Goal: Task Accomplishment & Management: Complete application form

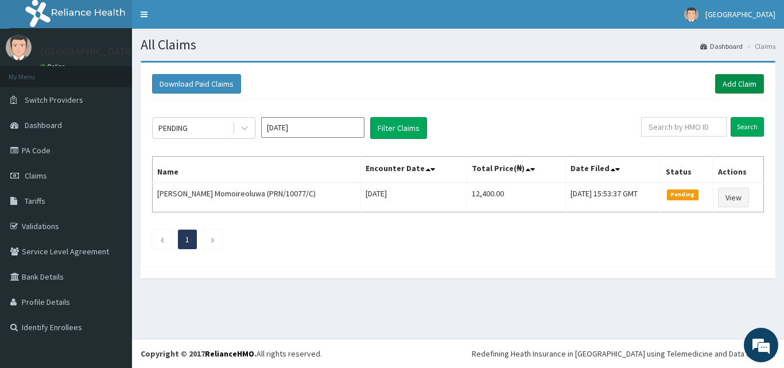
click at [738, 82] on link "Add Claim" at bounding box center [740, 84] width 49 height 20
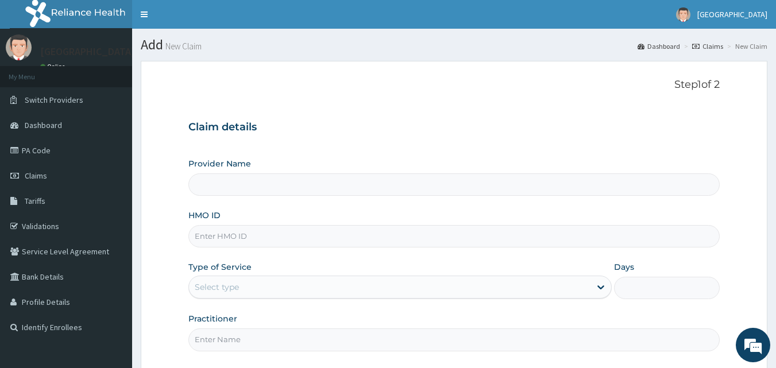
drag, startPoint x: 0, startPoint y: 0, endPoint x: 212, endPoint y: 241, distance: 321.0
click at [212, 241] on input "HMO ID" at bounding box center [454, 236] width 532 height 22
paste input "CHL/10741/A"
type input "CHL/10741/A"
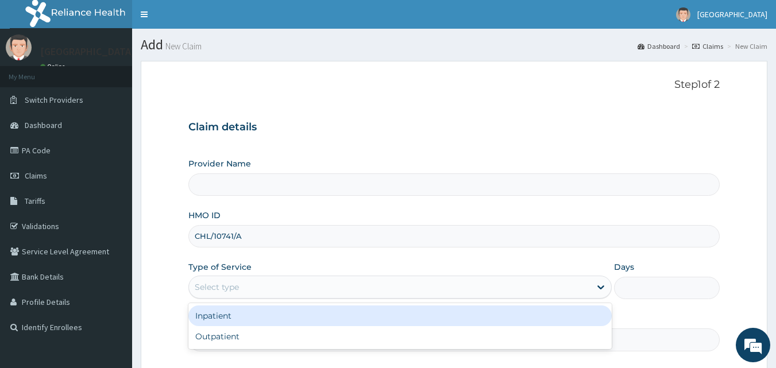
type input "Peaceful Health Hospital"
click at [225, 281] on div "Select type" at bounding box center [389, 287] width 401 height 18
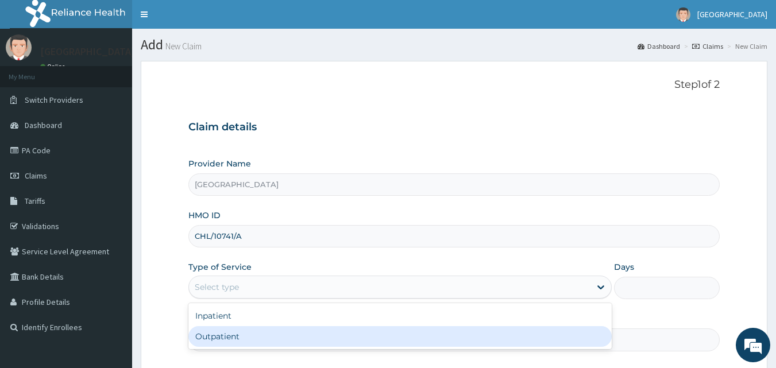
click at [233, 340] on div "Outpatient" at bounding box center [399, 336] width 423 height 21
type input "1"
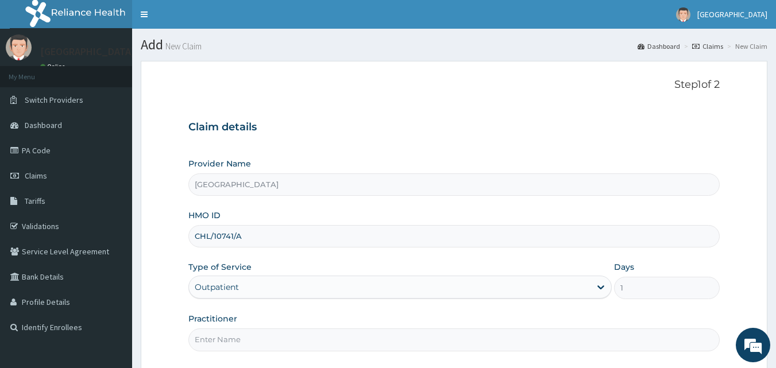
click at [233, 336] on input "Practitioner" at bounding box center [454, 339] width 532 height 22
type input "DR. ADENIYI"
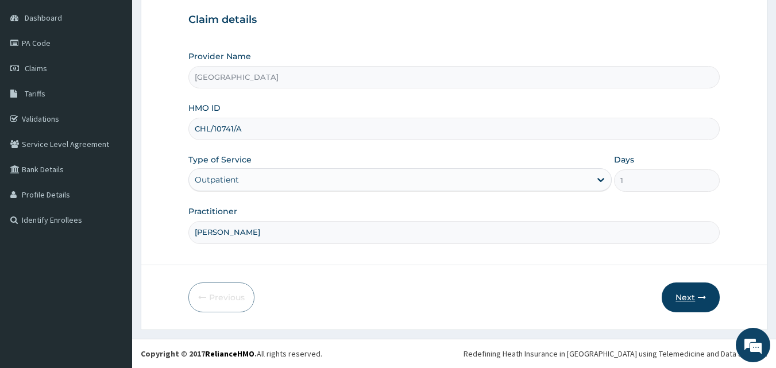
click at [682, 292] on button "Next" at bounding box center [691, 298] width 58 height 30
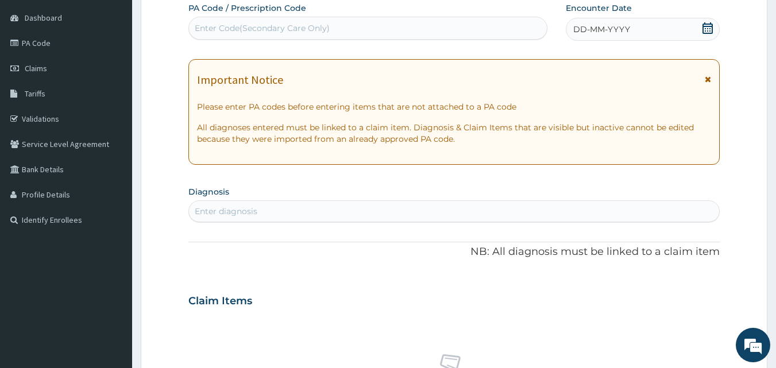
click at [711, 25] on icon at bounding box center [707, 27] width 11 height 11
click at [365, 217] on div "Enter diagnosis" at bounding box center [454, 211] width 531 height 18
type input "malaria"
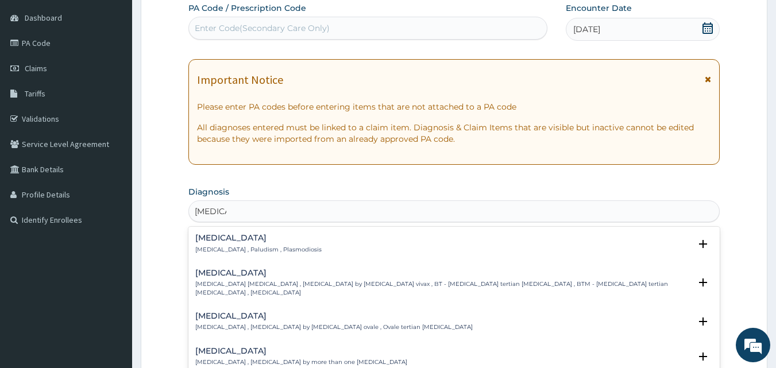
click at [253, 246] on p "Malaria , Paludism , Plasmodiosis" at bounding box center [258, 250] width 126 height 8
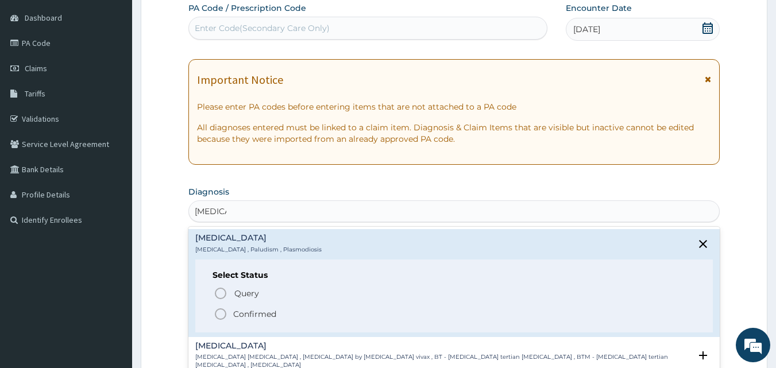
click at [222, 313] on icon "status option filled" at bounding box center [221, 314] width 14 height 14
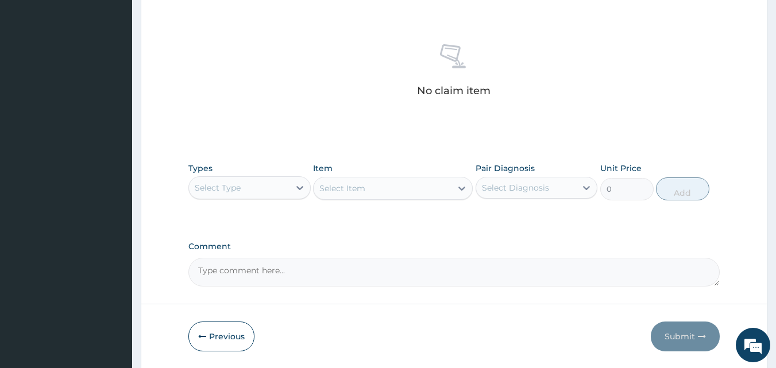
scroll to position [439, 0]
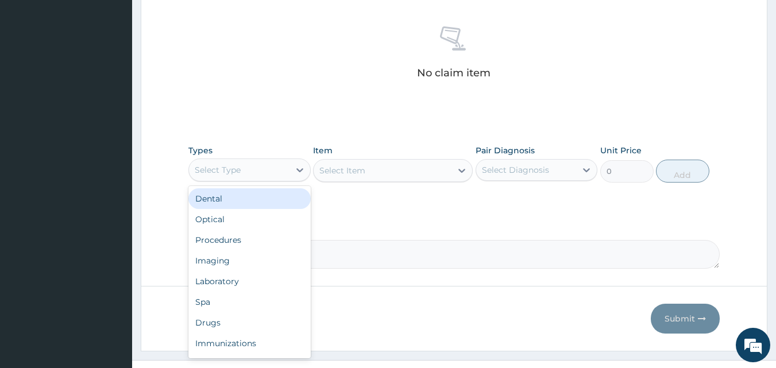
click at [264, 169] on div "Select Type" at bounding box center [239, 170] width 100 height 18
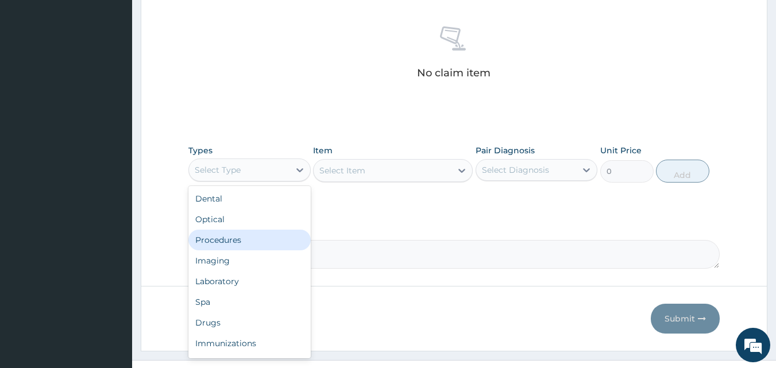
click at [253, 240] on div "Procedures" at bounding box center [249, 240] width 122 height 21
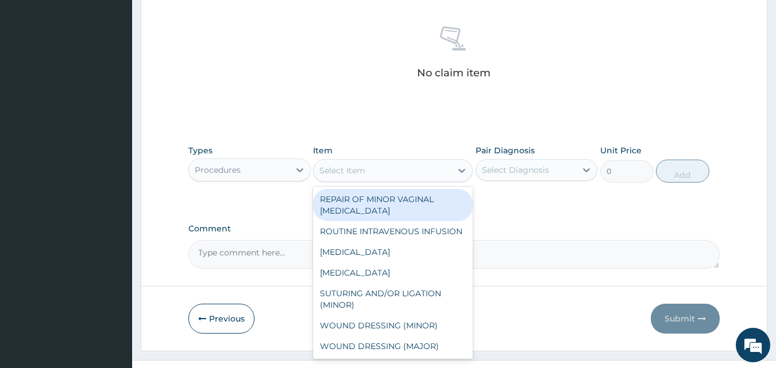
click at [428, 167] on div "Select Item" at bounding box center [383, 170] width 138 height 18
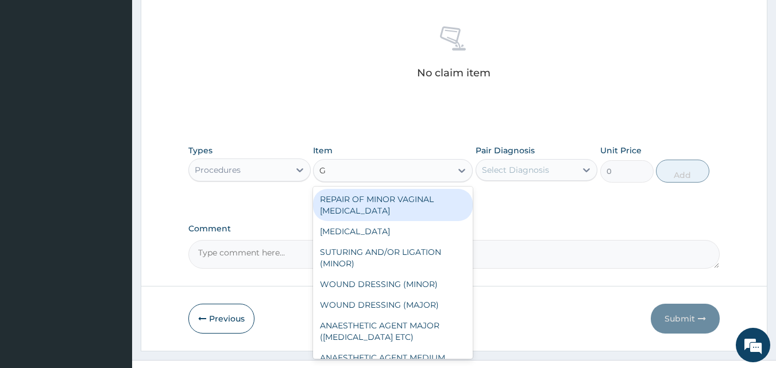
type input "GP"
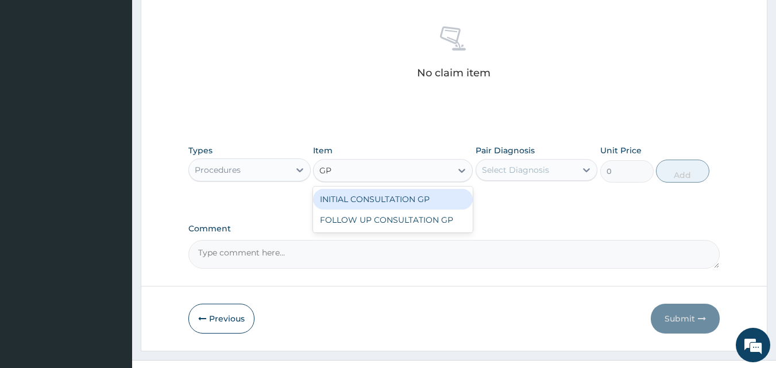
type input "3500"
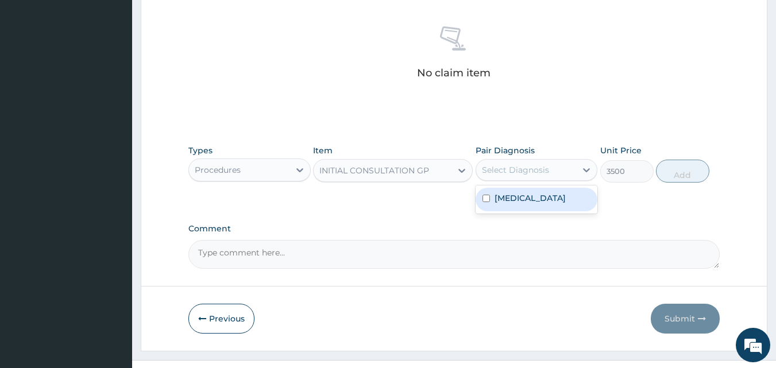
drag, startPoint x: 497, startPoint y: 164, endPoint x: 509, endPoint y: 184, distance: 23.4
click at [501, 168] on div "Select Diagnosis" at bounding box center [515, 169] width 67 height 11
drag, startPoint x: 513, startPoint y: 194, endPoint x: 520, endPoint y: 194, distance: 6.9
click at [514, 194] on label "Malaria" at bounding box center [529, 197] width 71 height 11
checkbox input "true"
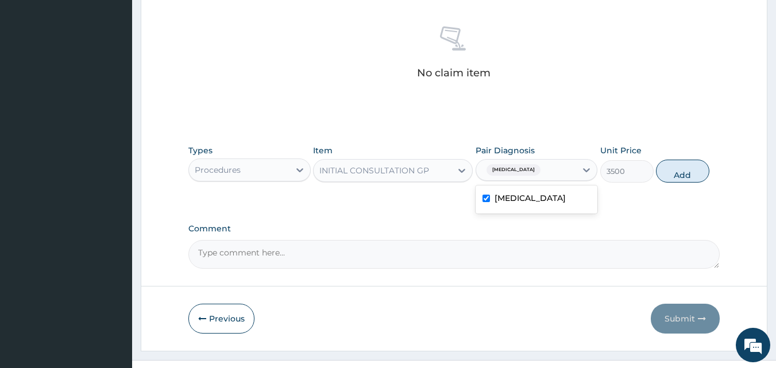
drag, startPoint x: 671, startPoint y: 174, endPoint x: 602, endPoint y: 193, distance: 70.9
click at [670, 174] on button "Add" at bounding box center [682, 171] width 53 height 23
type input "0"
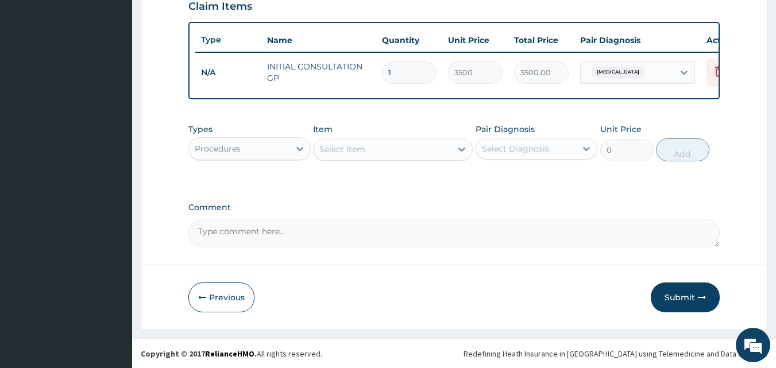
scroll to position [414, 0]
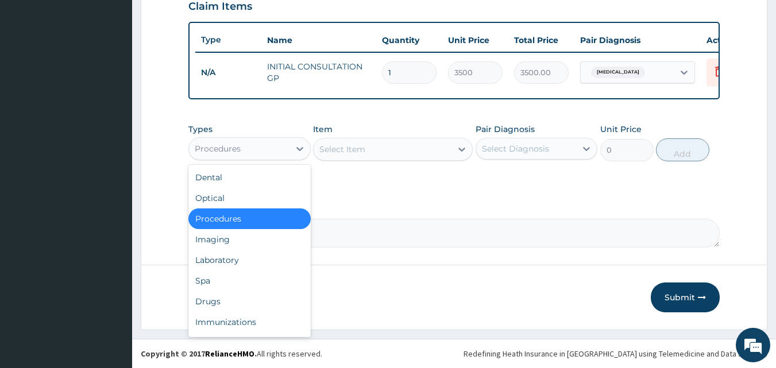
drag, startPoint x: 216, startPoint y: 145, endPoint x: 223, endPoint y: 205, distance: 60.1
click at [216, 154] on div "Procedures" at bounding box center [239, 149] width 100 height 18
drag, startPoint x: 221, startPoint y: 295, endPoint x: 225, endPoint y: 290, distance: 6.5
click at [221, 295] on div "Drugs" at bounding box center [249, 301] width 122 height 21
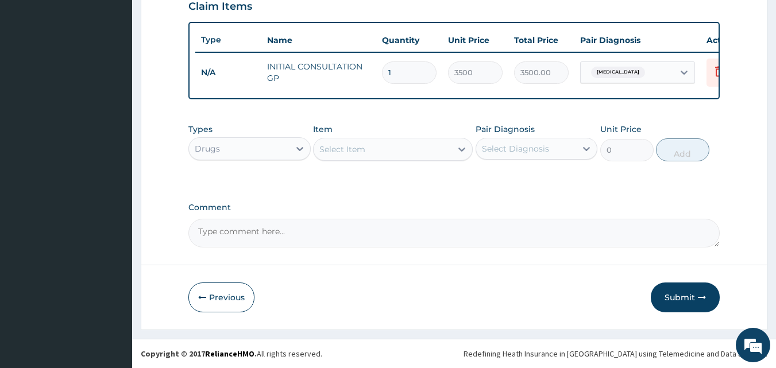
click at [392, 156] on div "Select Item" at bounding box center [383, 149] width 138 height 18
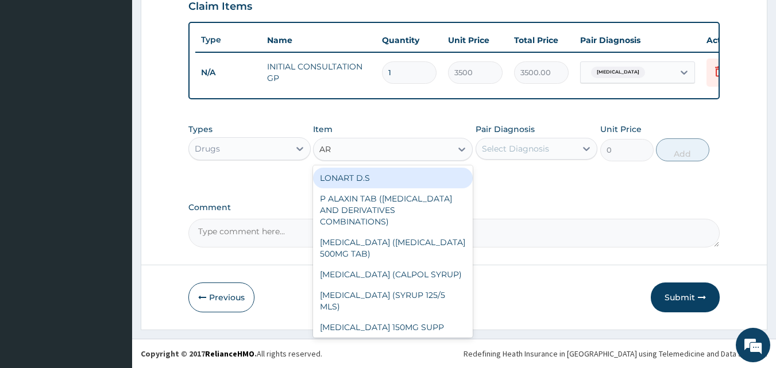
type input "ART"
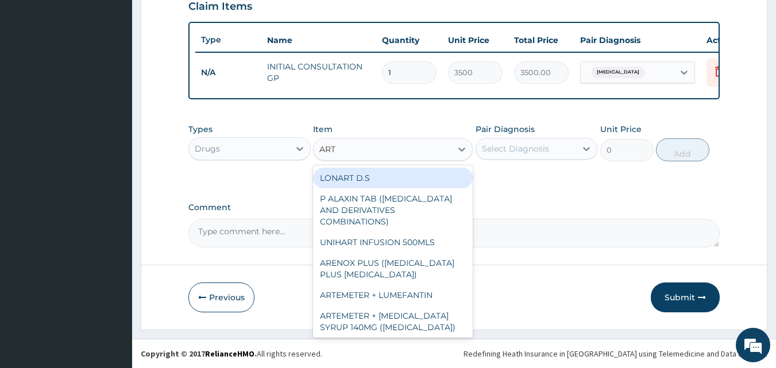
type input "2000"
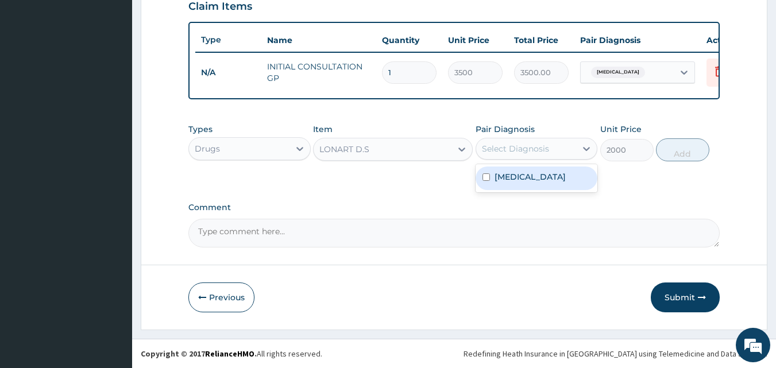
drag, startPoint x: 515, startPoint y: 138, endPoint x: 524, endPoint y: 160, distance: 23.5
click at [516, 141] on div "Select Diagnosis" at bounding box center [536, 149] width 122 height 22
click at [527, 173] on div "Malaria" at bounding box center [536, 179] width 122 height 24
checkbox input "true"
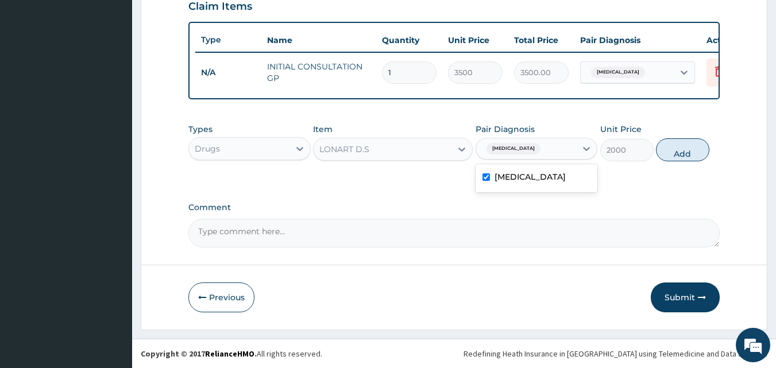
drag, startPoint x: 694, startPoint y: 148, endPoint x: 687, endPoint y: 152, distance: 8.3
click at [692, 149] on button "Add" at bounding box center [682, 149] width 53 height 23
type input "0"
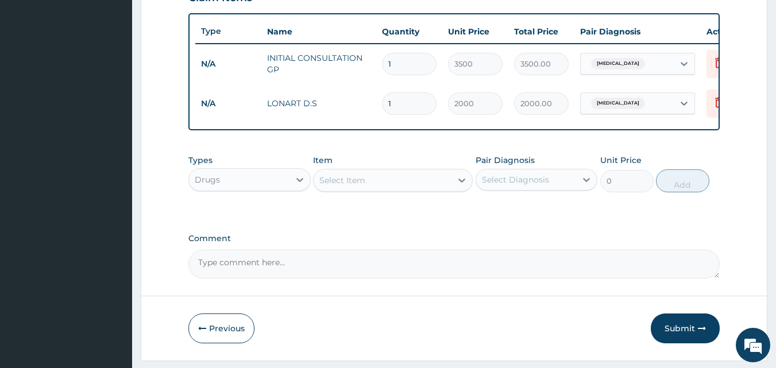
click at [434, 183] on div "Select Item" at bounding box center [383, 180] width 138 height 18
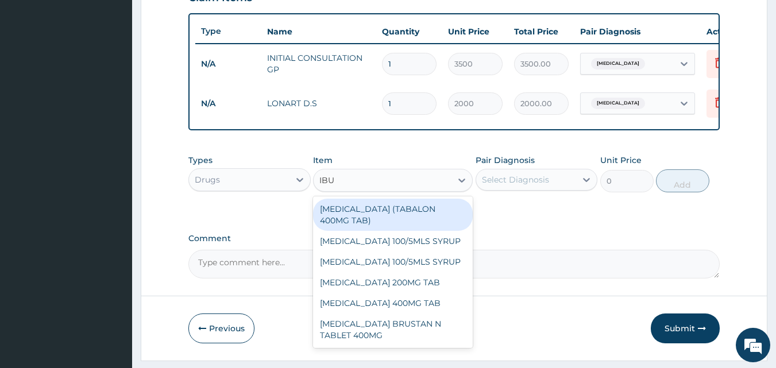
type input "IBUP"
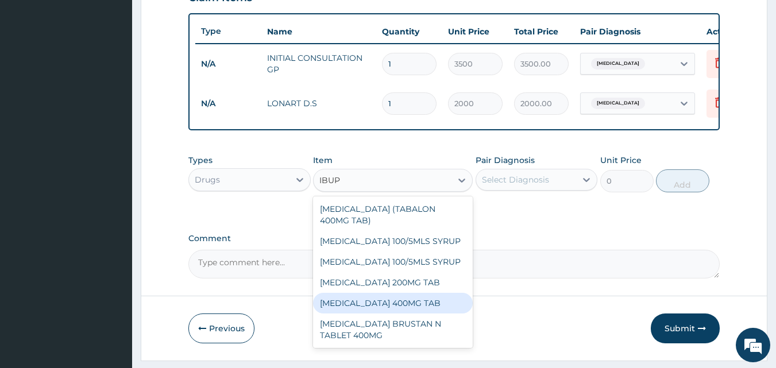
drag, startPoint x: 396, startPoint y: 305, endPoint x: 455, endPoint y: 291, distance: 60.7
click at [403, 305] on div "IBUPROFEN 400MG TAB" at bounding box center [393, 303] width 160 height 21
type input "35"
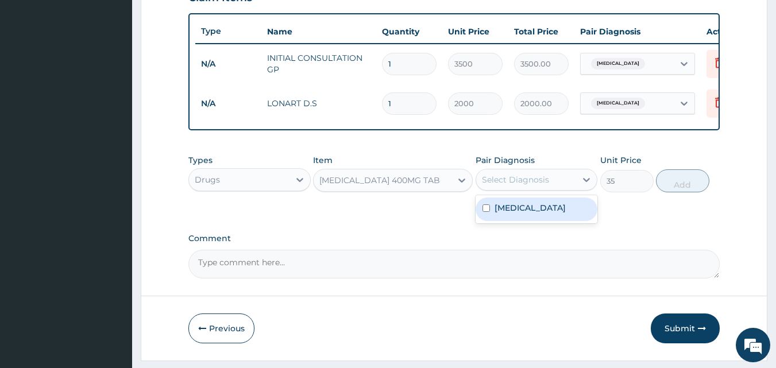
drag, startPoint x: 531, startPoint y: 188, endPoint x: 533, endPoint y: 224, distance: 35.6
click at [532, 185] on div "Select Diagnosis" at bounding box center [515, 179] width 67 height 11
drag, startPoint x: 533, startPoint y: 231, endPoint x: 543, endPoint y: 226, distance: 10.8
click at [541, 223] on div "Malaria" at bounding box center [536, 209] width 122 height 28
drag, startPoint x: 528, startPoint y: 227, endPoint x: 587, endPoint y: 217, distance: 60.0
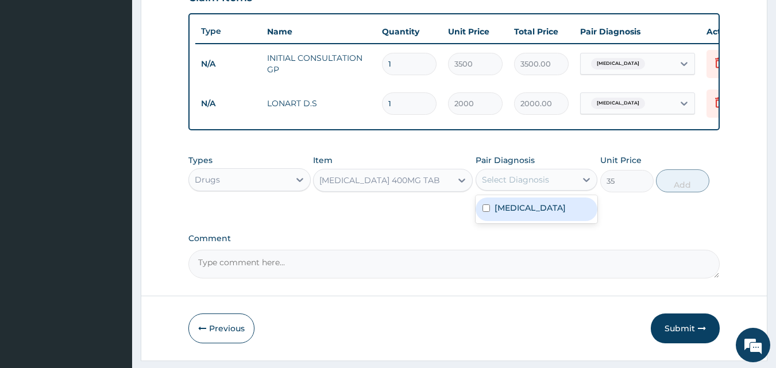
click at [534, 221] on div "Malaria" at bounding box center [536, 210] width 122 height 24
checkbox input "true"
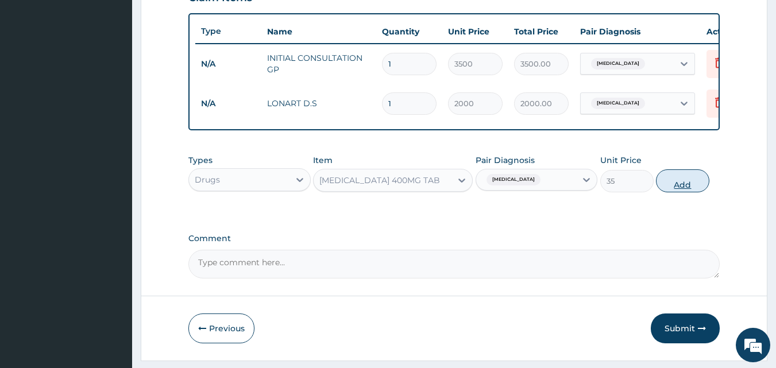
click at [678, 192] on button "Add" at bounding box center [682, 180] width 53 height 23
type input "0"
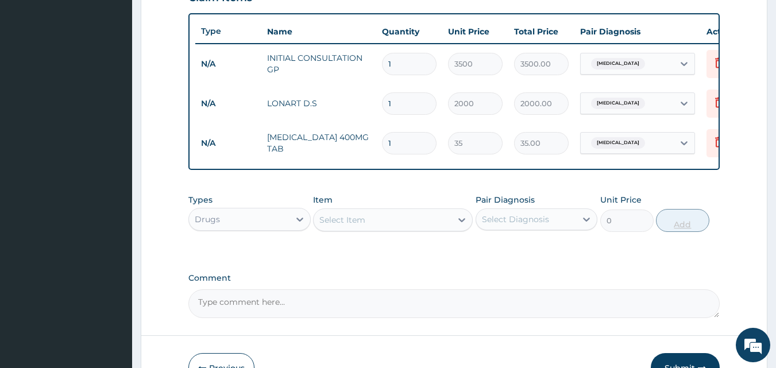
type input "10"
type input "350.00"
type input "10"
click at [411, 227] on div "Select Item" at bounding box center [383, 220] width 138 height 18
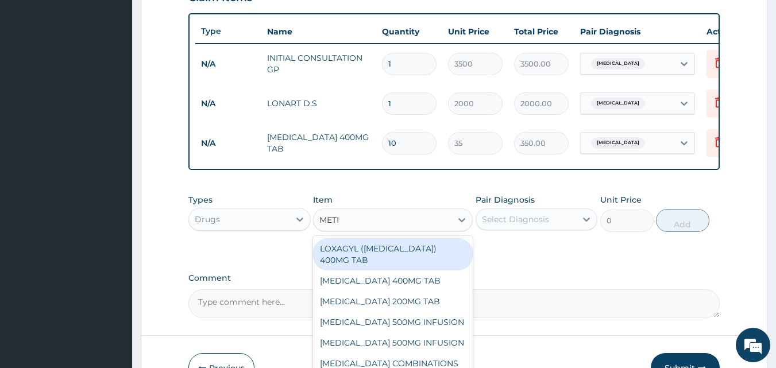
type input "METRO"
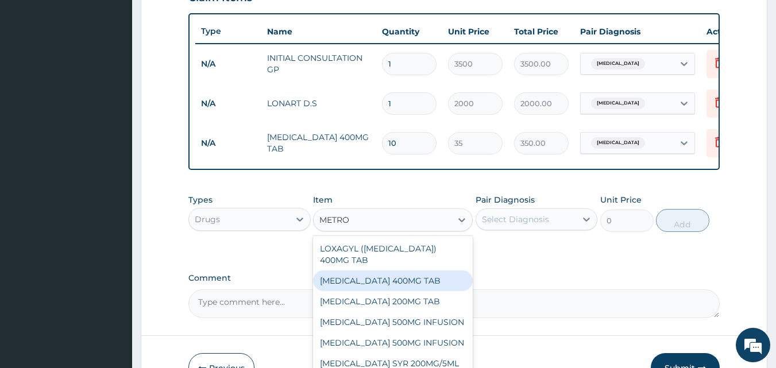
click at [386, 283] on div "METRONIDAZOLE 400MG TAB" at bounding box center [393, 280] width 160 height 21
type input "30"
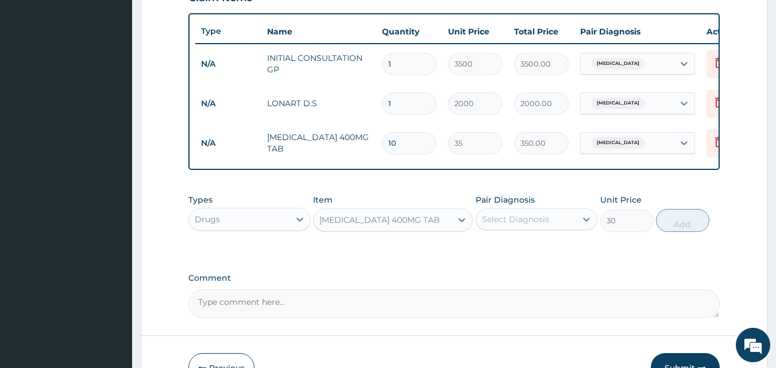
click at [551, 219] on div "Select Diagnosis" at bounding box center [526, 219] width 100 height 18
drag, startPoint x: 551, startPoint y: 251, endPoint x: 561, endPoint y: 251, distance: 10.3
click at [554, 251] on div "Malaria" at bounding box center [536, 249] width 122 height 24
checkbox input "true"
click at [670, 229] on button "Add" at bounding box center [682, 220] width 53 height 23
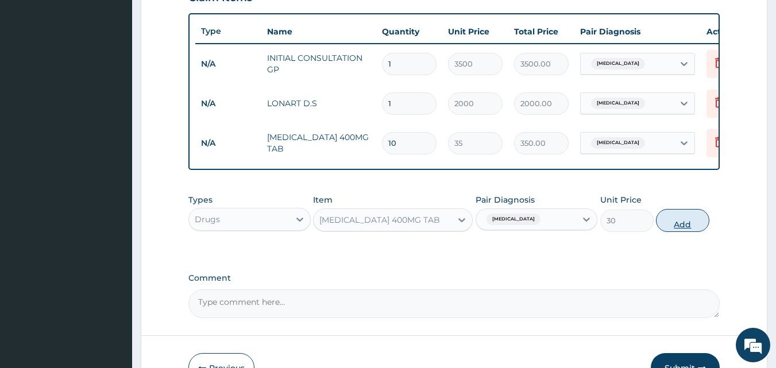
type input "0"
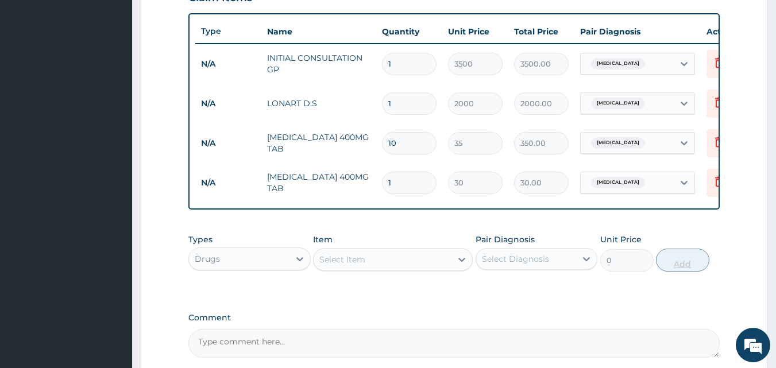
type input "10"
type input "300.00"
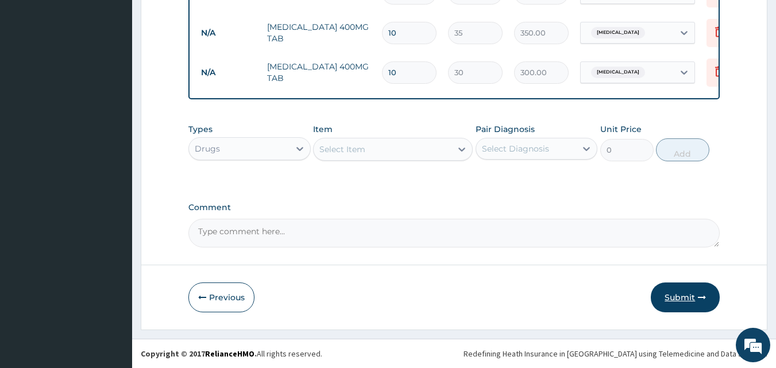
type input "10"
click at [678, 288] on button "Submit" at bounding box center [685, 298] width 69 height 30
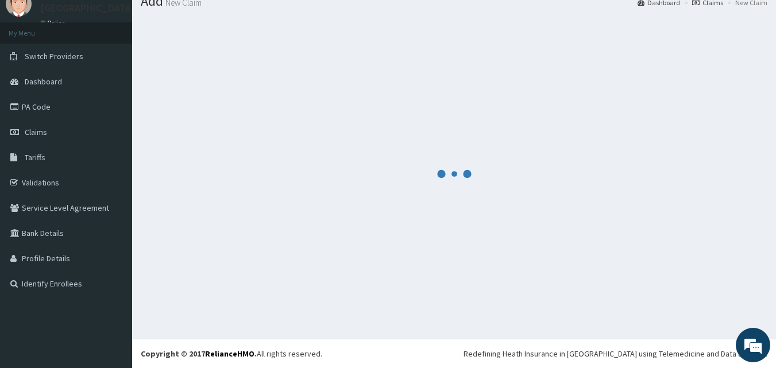
scroll to position [44, 0]
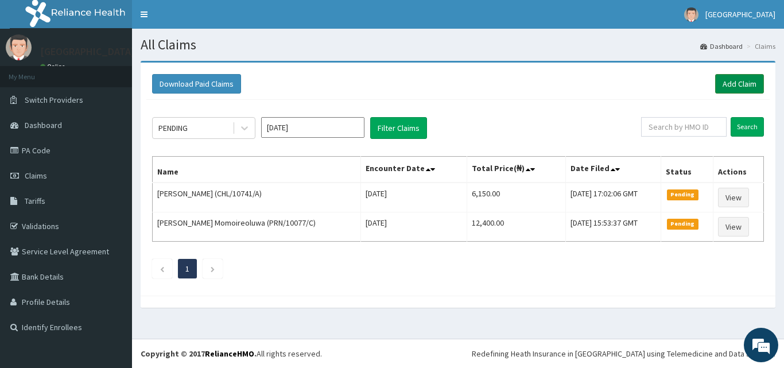
click at [726, 91] on link "Add Claim" at bounding box center [740, 84] width 49 height 20
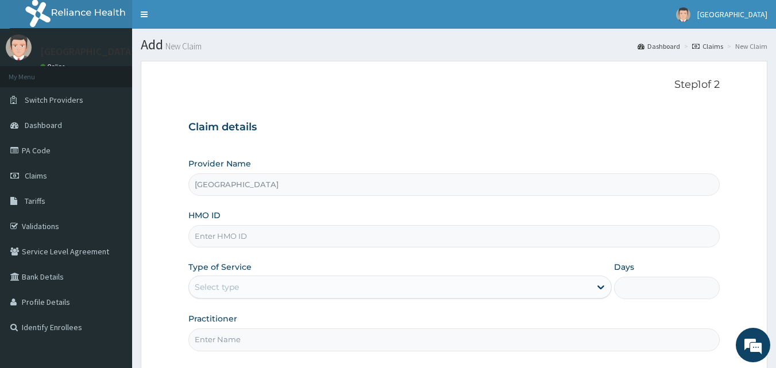
type input "Peaceful Health Hospital"
click at [365, 238] on input "HMO ID" at bounding box center [454, 236] width 532 height 22
paste input "CHL/10741/A"
type input "CHL/10741/A"
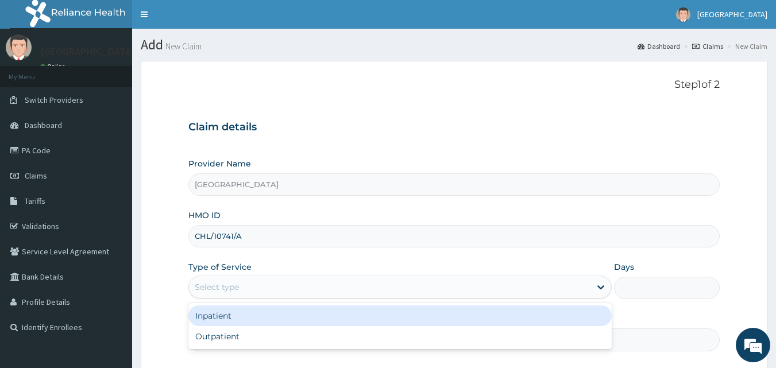
click at [285, 287] on div "Select type" at bounding box center [389, 287] width 401 height 18
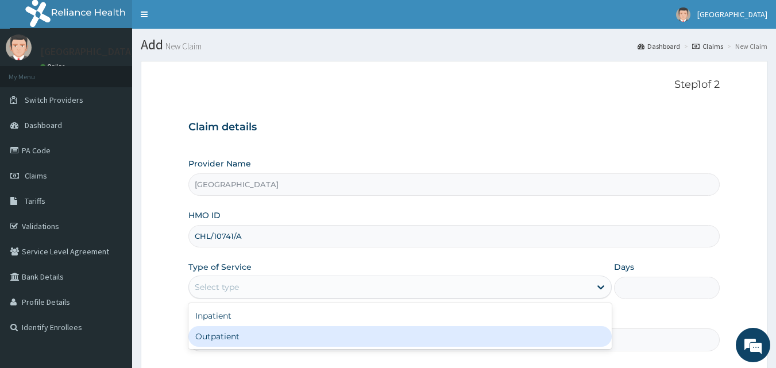
click at [246, 340] on div "Outpatient" at bounding box center [399, 336] width 423 height 21
type input "1"
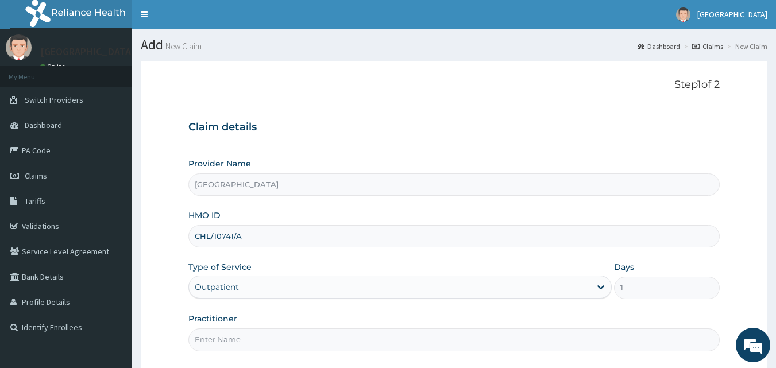
click at [246, 341] on input "Practitioner" at bounding box center [454, 339] width 532 height 22
type input "DR. ADENIYI"
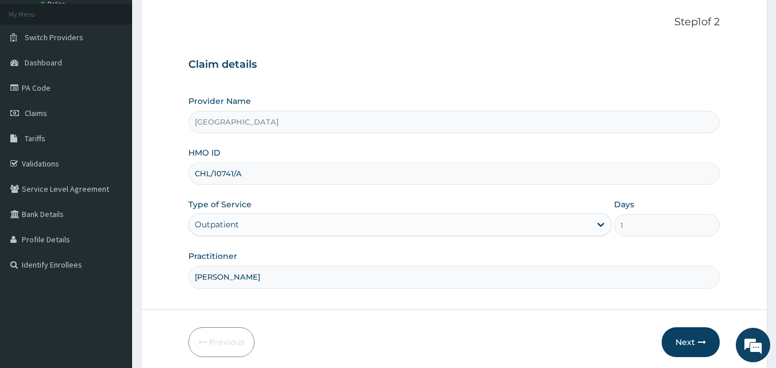
scroll to position [107, 0]
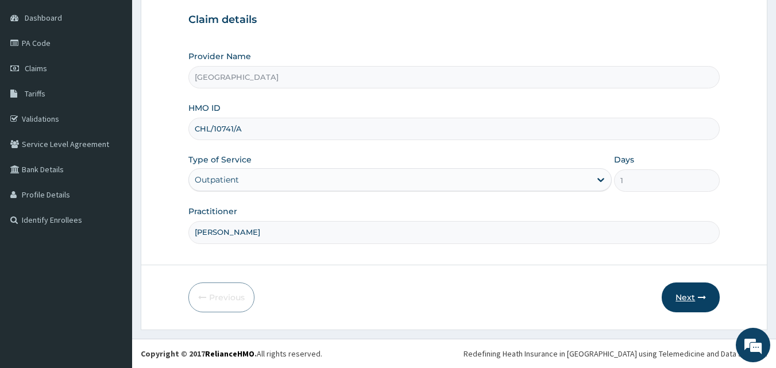
click at [690, 291] on button "Next" at bounding box center [691, 298] width 58 height 30
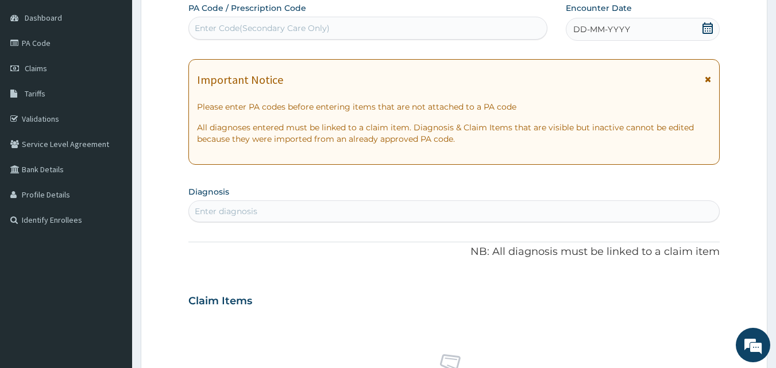
click at [390, 29] on div "Enter Code(Secondary Care Only)" at bounding box center [368, 28] width 358 height 18
paste input "PA/7F9241"
type input "PA/7F9241"
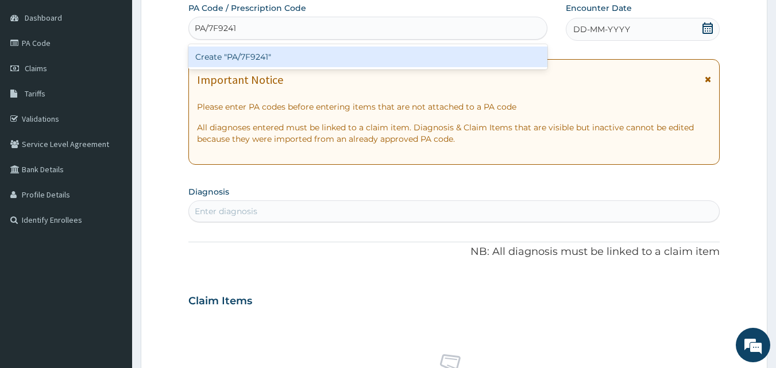
click at [335, 53] on div "Create "PA/7F9241"" at bounding box center [367, 57] width 359 height 21
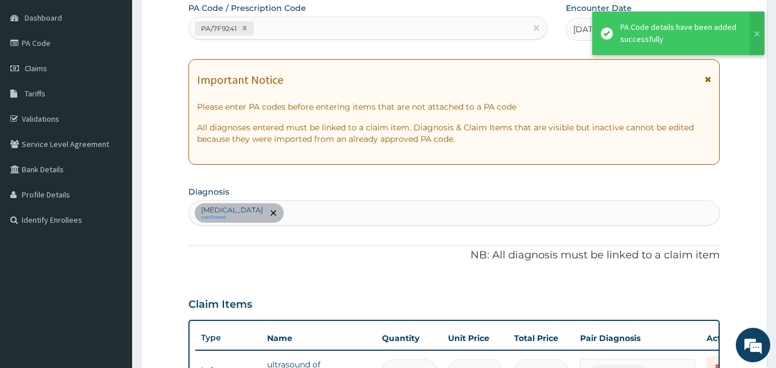
scroll to position [121, 0]
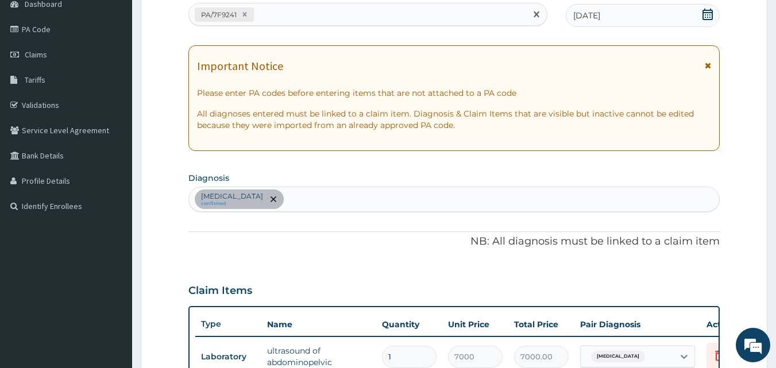
click at [361, 17] on div "PA/7F9241" at bounding box center [358, 14] width 338 height 19
paste input "PA/278D09"
type input "PA/278D09"
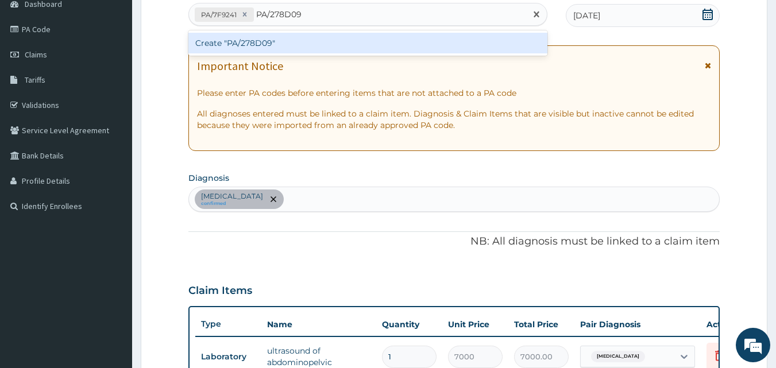
click at [356, 53] on div "Create "PA/278D09"" at bounding box center [367, 43] width 359 height 21
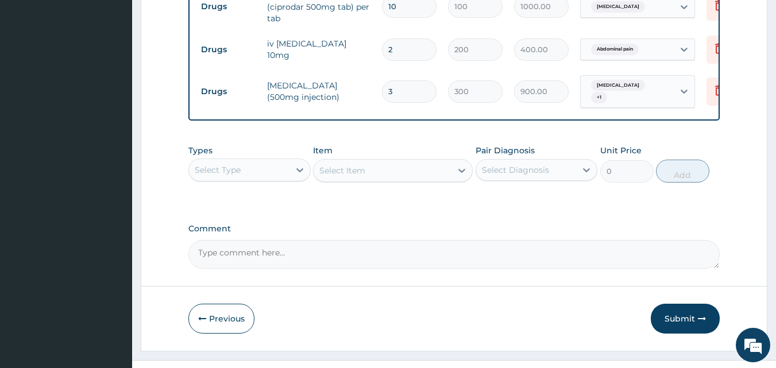
scroll to position [573, 0]
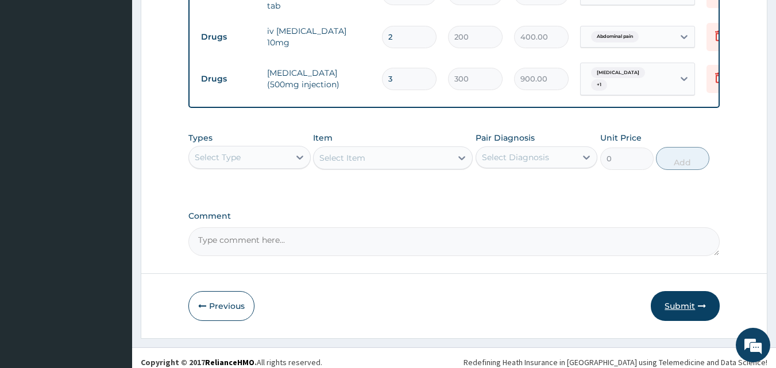
click at [678, 295] on button "Submit" at bounding box center [685, 306] width 69 height 30
